Goal: Information Seeking & Learning: Learn about a topic

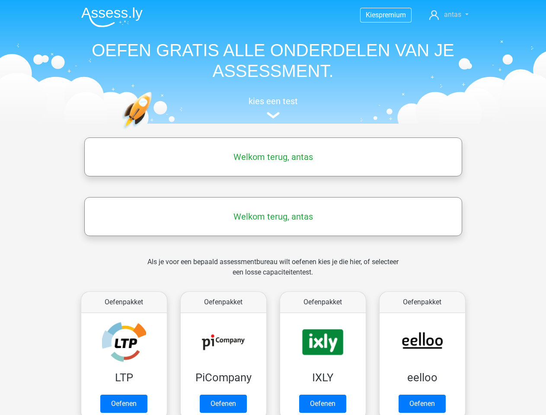
click at [449, 15] on span "antas" at bounding box center [452, 14] width 17 height 8
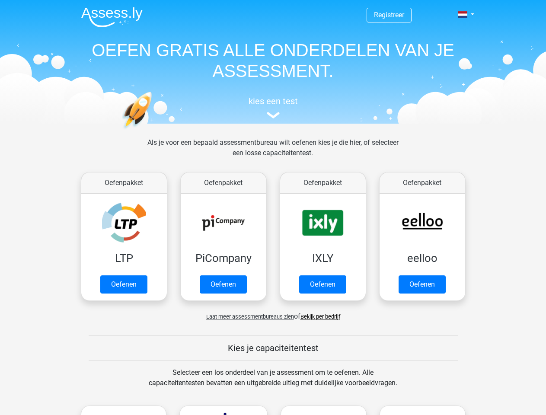
click at [463, 15] on span at bounding box center [462, 14] width 9 height 7
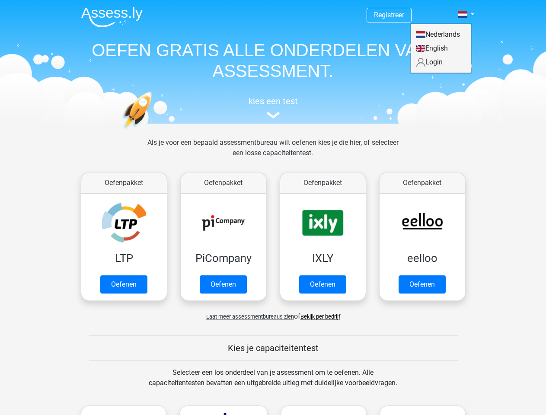
click at [248, 316] on span "Laat meer assessmentbureaus zien" at bounding box center [250, 316] width 88 height 6
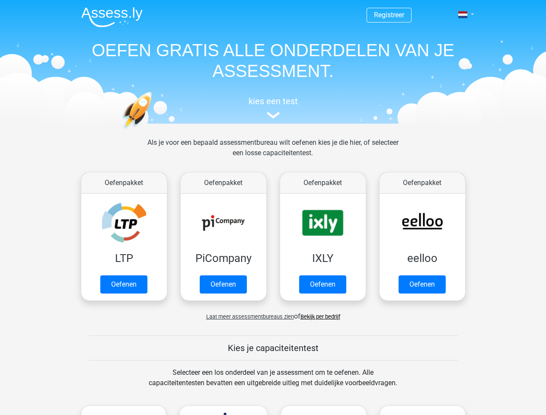
click at [463, 15] on span at bounding box center [462, 14] width 9 height 7
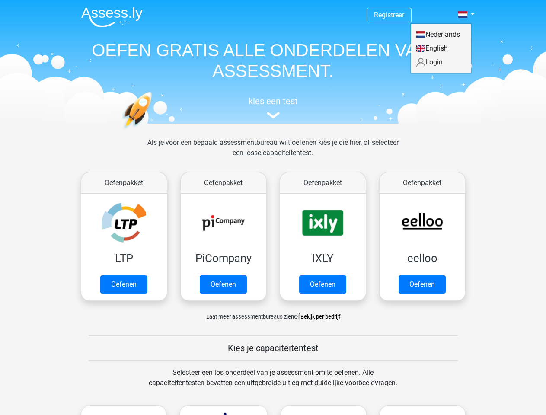
click at [248, 316] on span "Laat meer assessmentbureaus zien" at bounding box center [250, 316] width 88 height 6
